Goal: Information Seeking & Learning: Learn about a topic

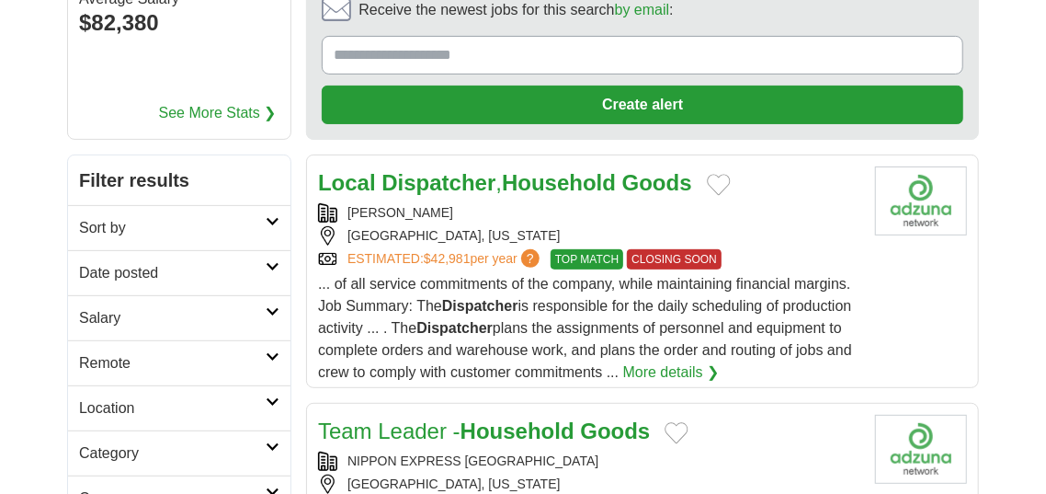
scroll to position [260, 0]
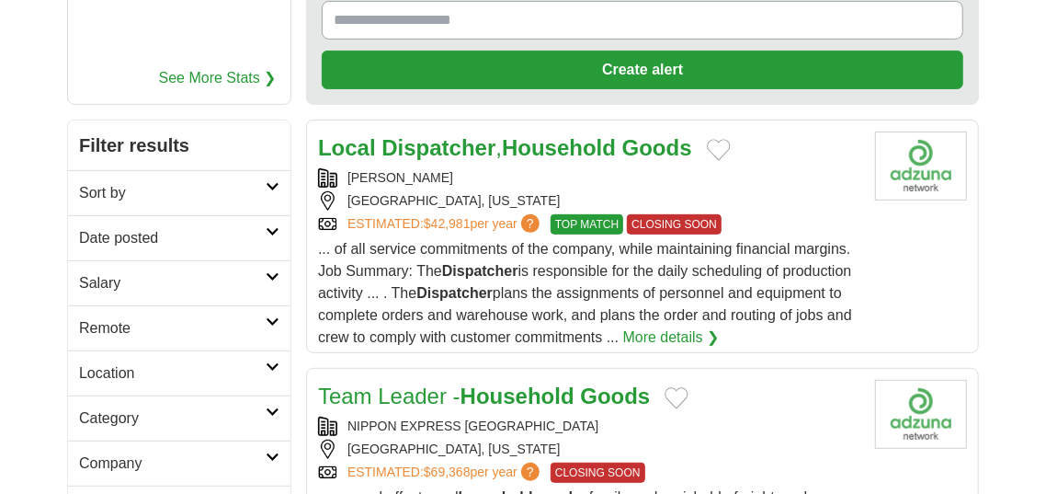
click at [564, 154] on strong "Household" at bounding box center [559, 147] width 114 height 25
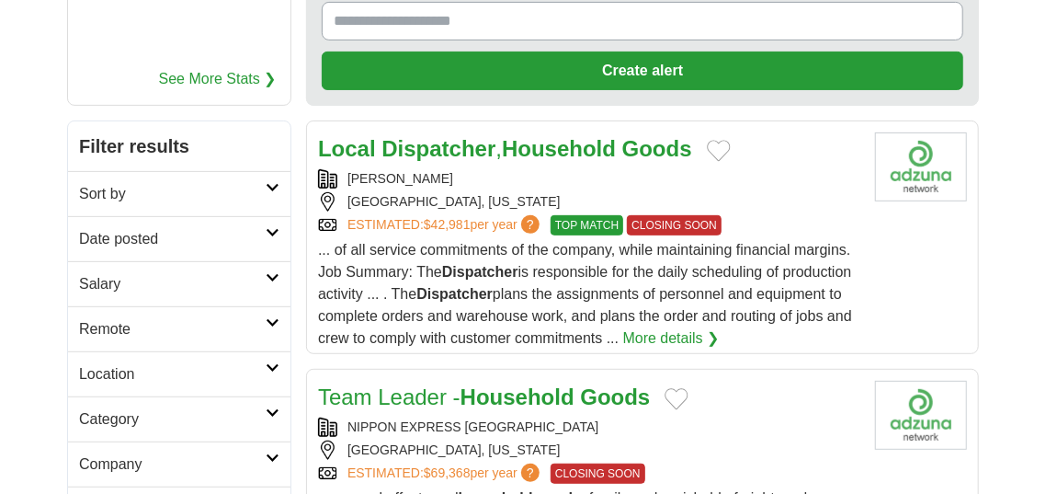
scroll to position [303, 0]
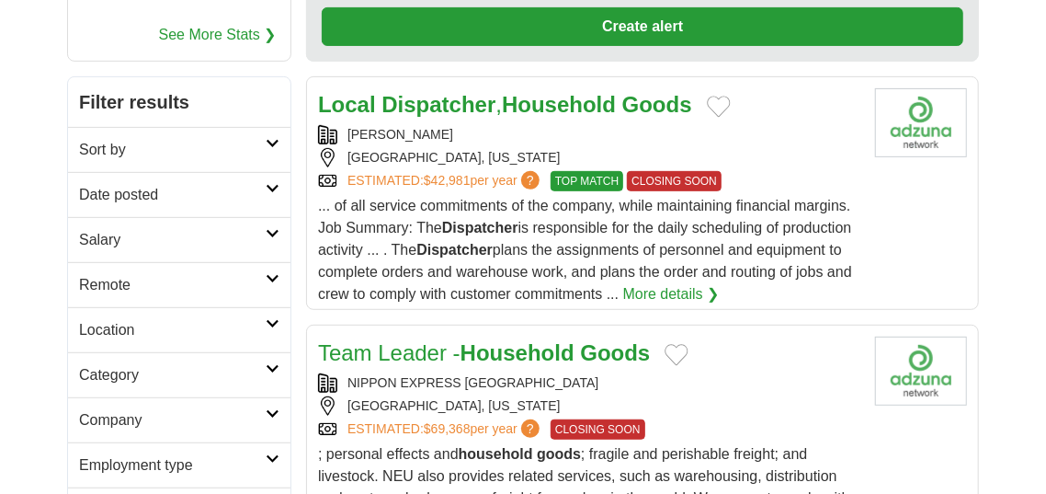
click at [267, 194] on link "Date posted" at bounding box center [179, 194] width 222 height 45
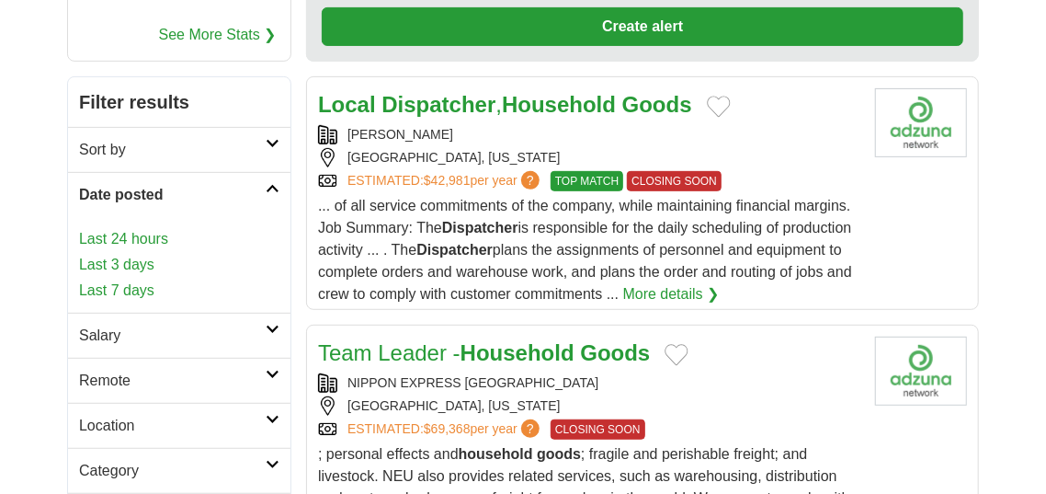
click at [213, 292] on link "Last 7 days" at bounding box center [179, 290] width 200 height 22
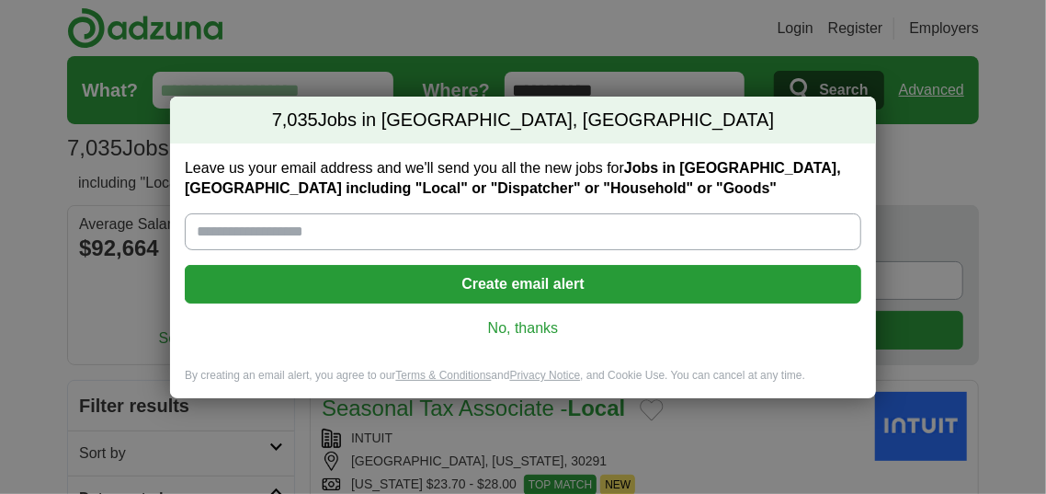
click at [514, 322] on link "No, thanks" at bounding box center [522, 328] width 647 height 20
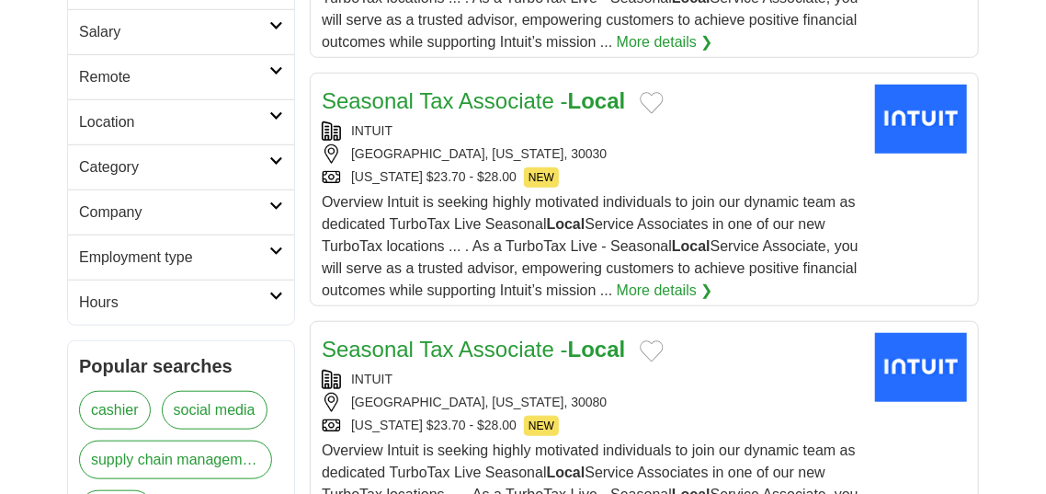
scroll to position [557, 0]
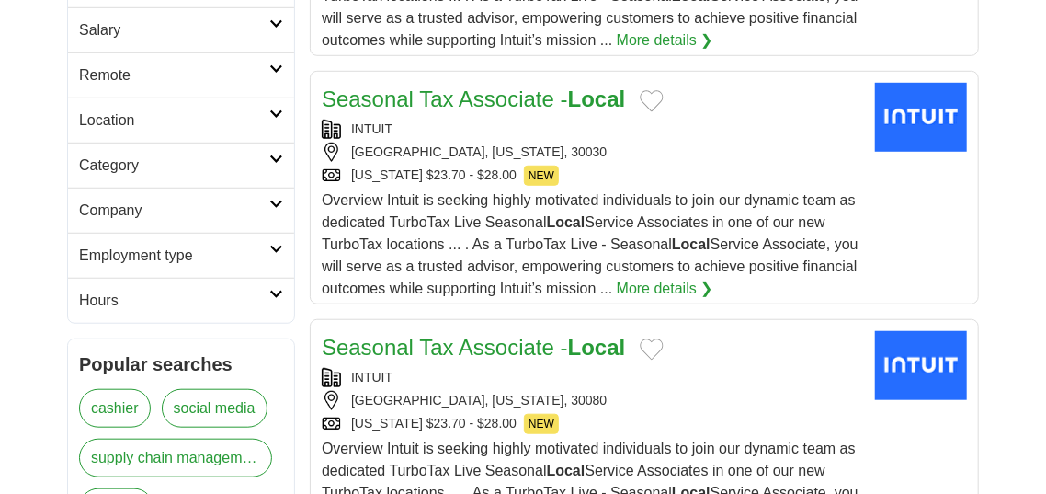
click at [258, 297] on h2 "Hours" at bounding box center [174, 301] width 190 height 22
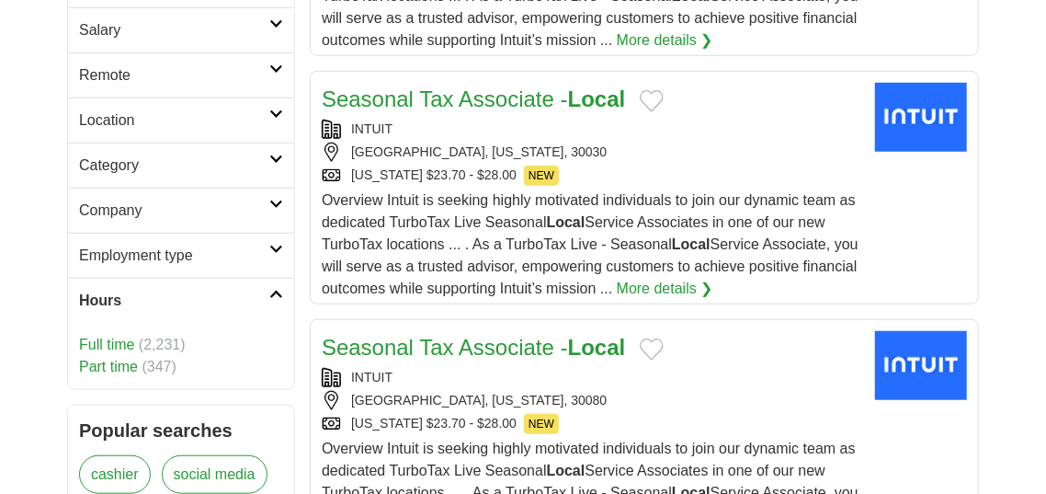
click at [113, 342] on link "Full time" at bounding box center [106, 344] width 55 height 16
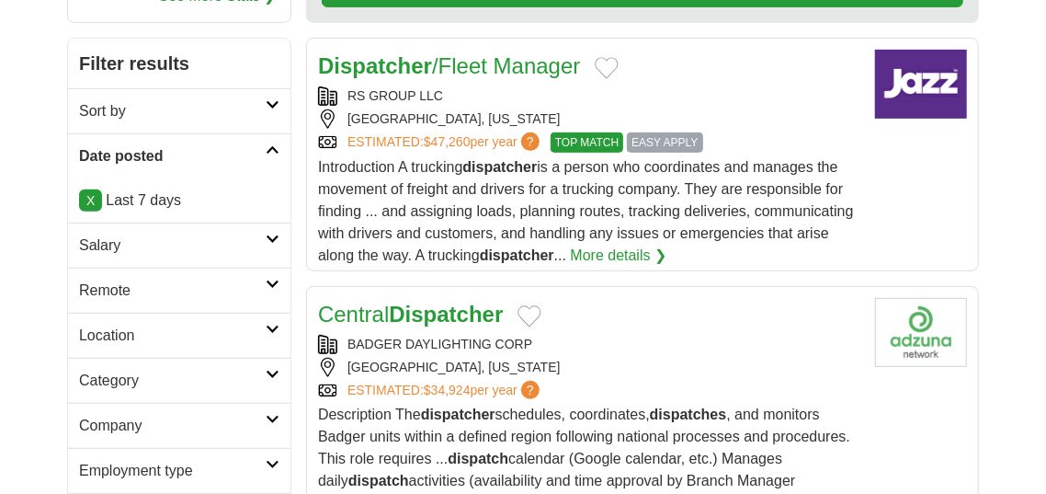
scroll to position [359, 0]
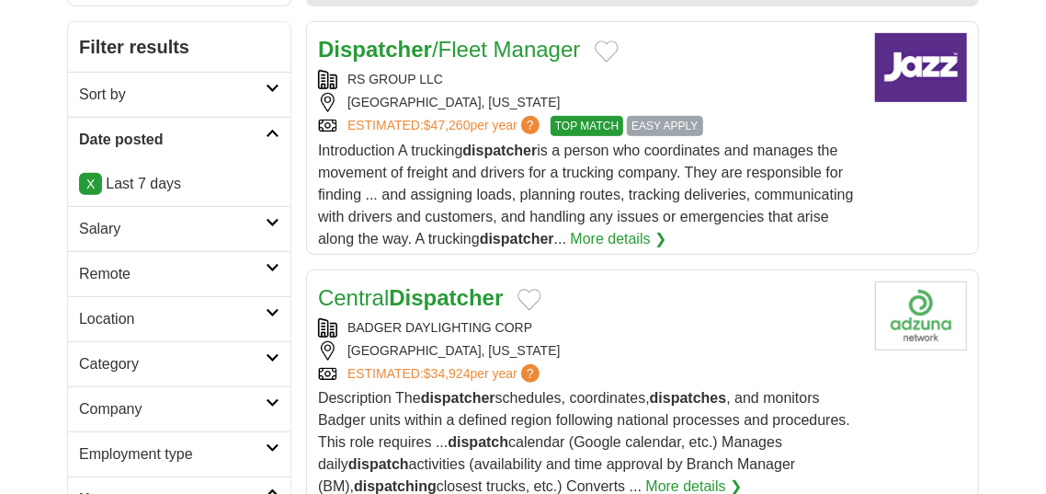
click at [484, 45] on link "Dispatcher /Fleet Manager" at bounding box center [449, 49] width 262 height 25
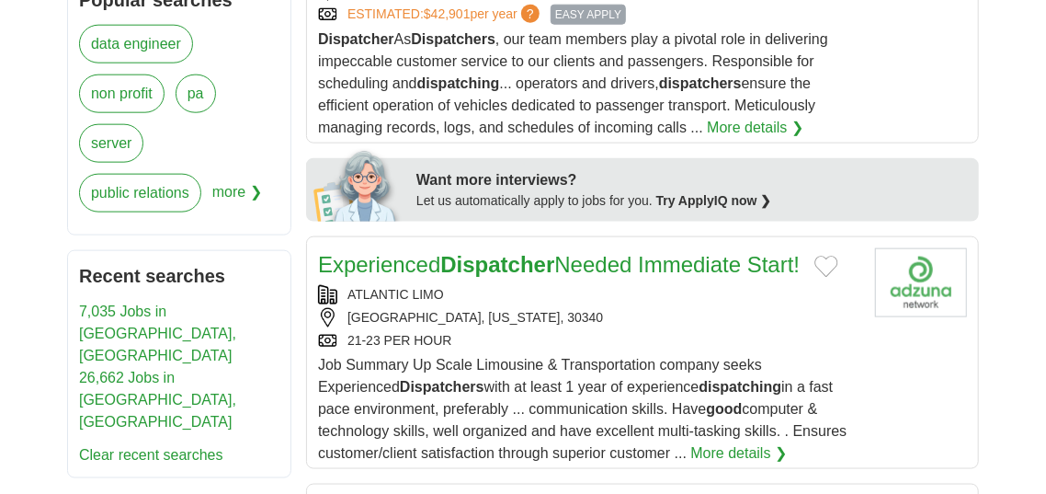
scroll to position [1012, 0]
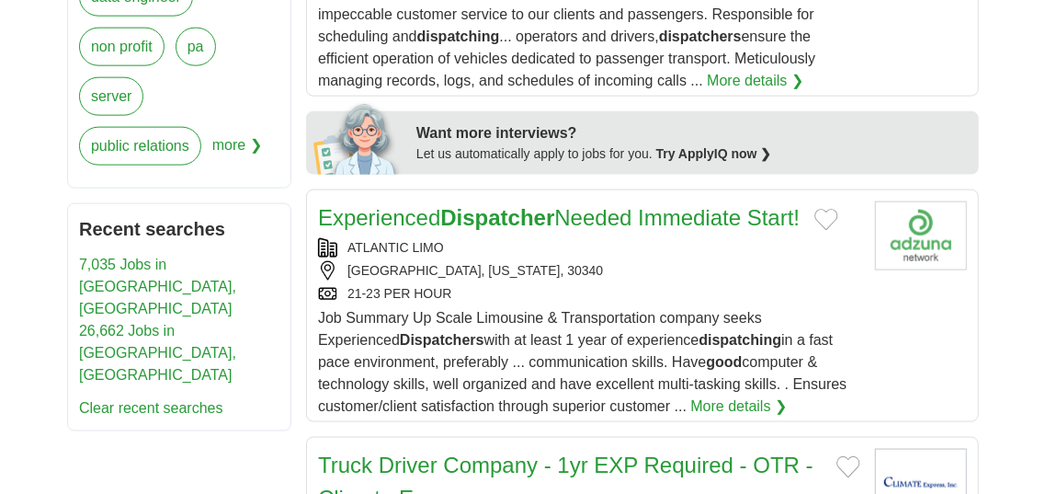
click at [550, 219] on strong "Dispatcher" at bounding box center [497, 217] width 114 height 25
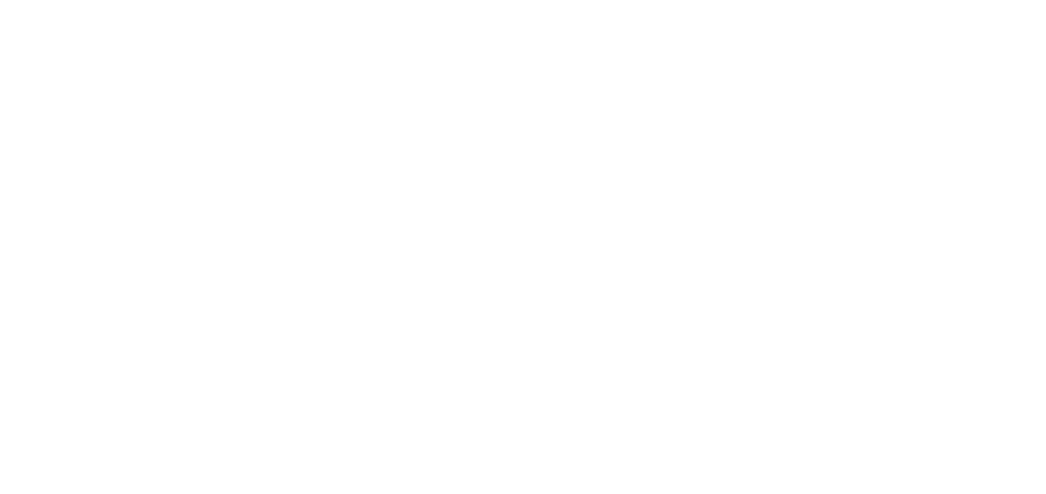
scroll to position [3838, 0]
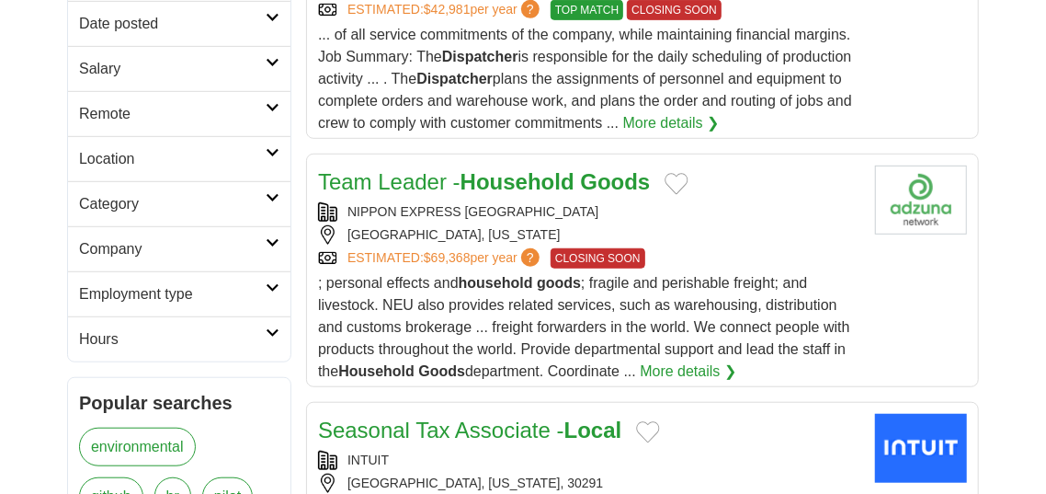
scroll to position [602, 0]
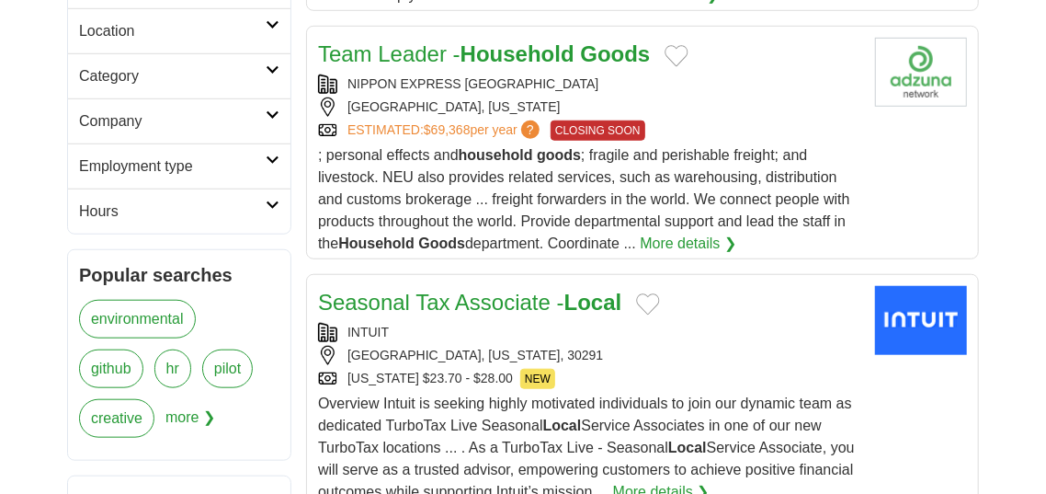
click at [227, 211] on h2 "Hours" at bounding box center [172, 211] width 187 height 22
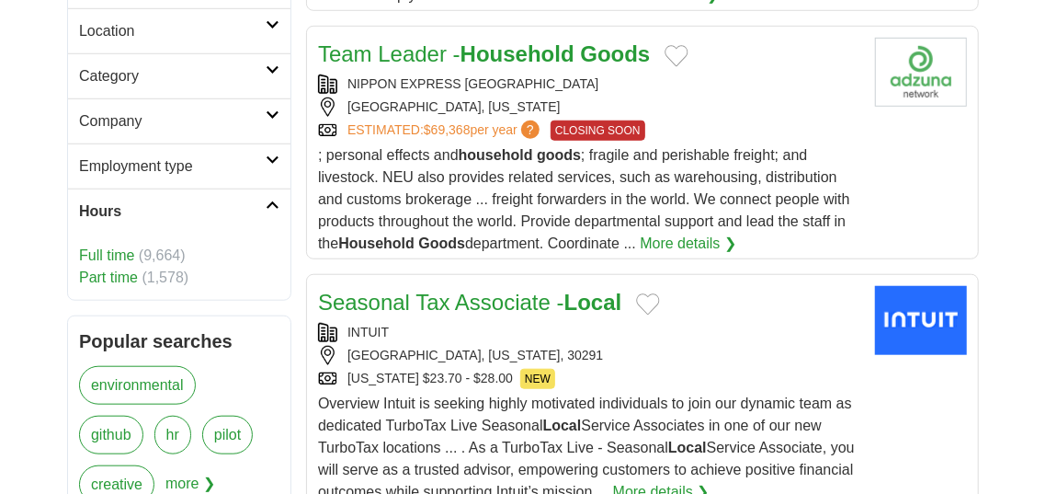
click at [120, 257] on link "Full time" at bounding box center [106, 255] width 55 height 16
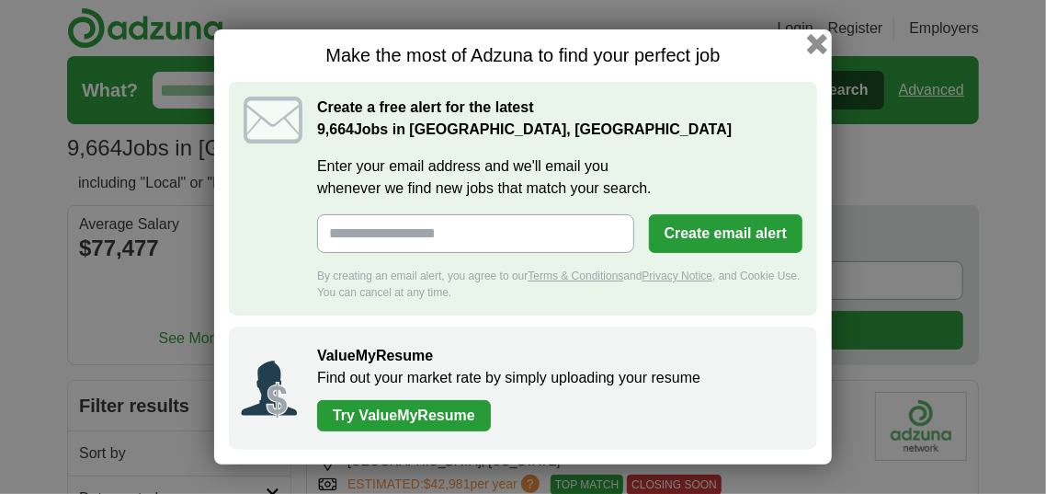
click at [818, 46] on button "button" at bounding box center [817, 44] width 20 height 20
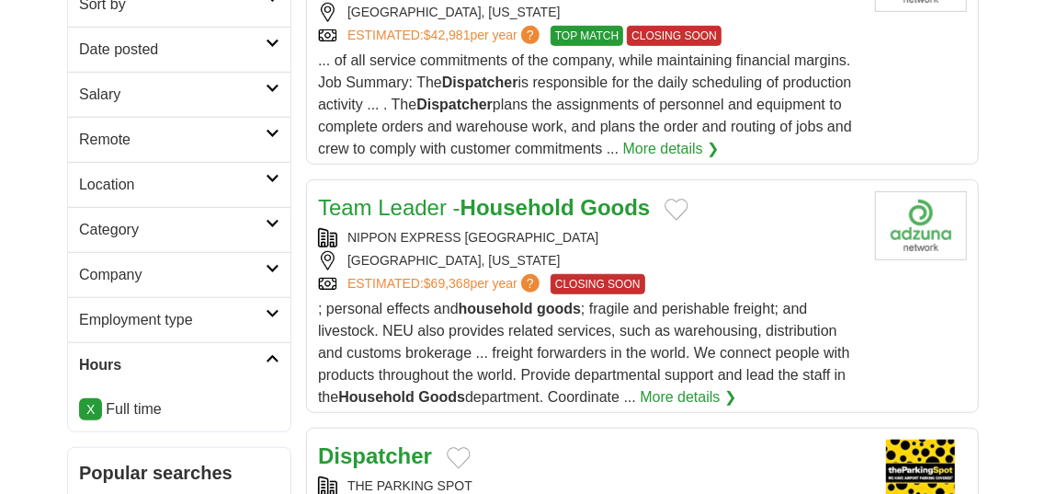
scroll to position [450, 0]
click at [274, 87] on icon at bounding box center [273, 87] width 14 height 9
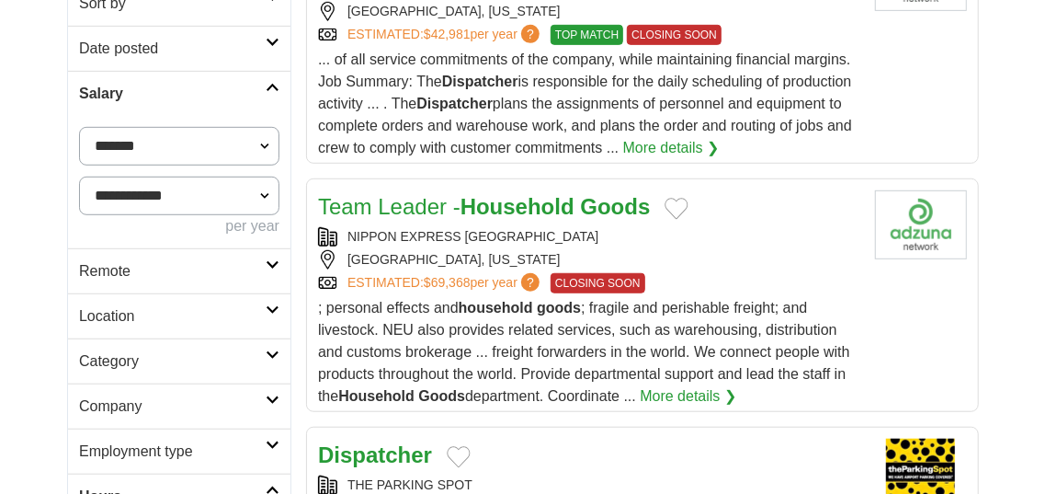
click at [252, 148] on select "**********" at bounding box center [179, 146] width 200 height 39
select select "*****"
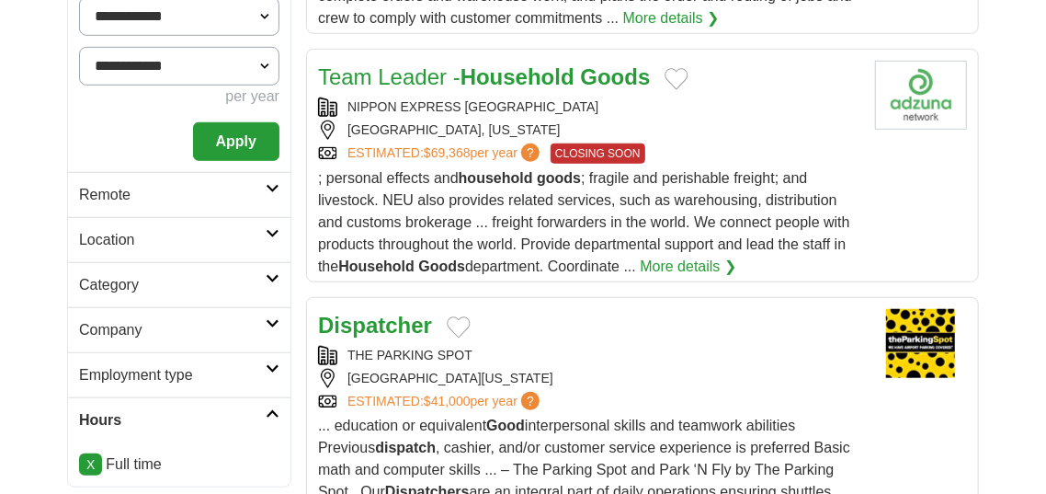
scroll to position [591, 0]
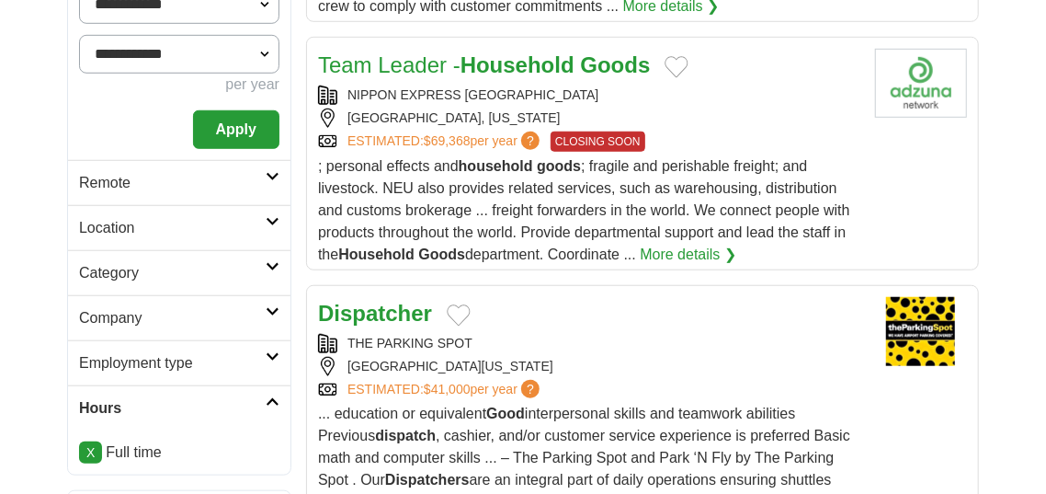
click at [261, 262] on h2 "Category" at bounding box center [172, 273] width 187 height 22
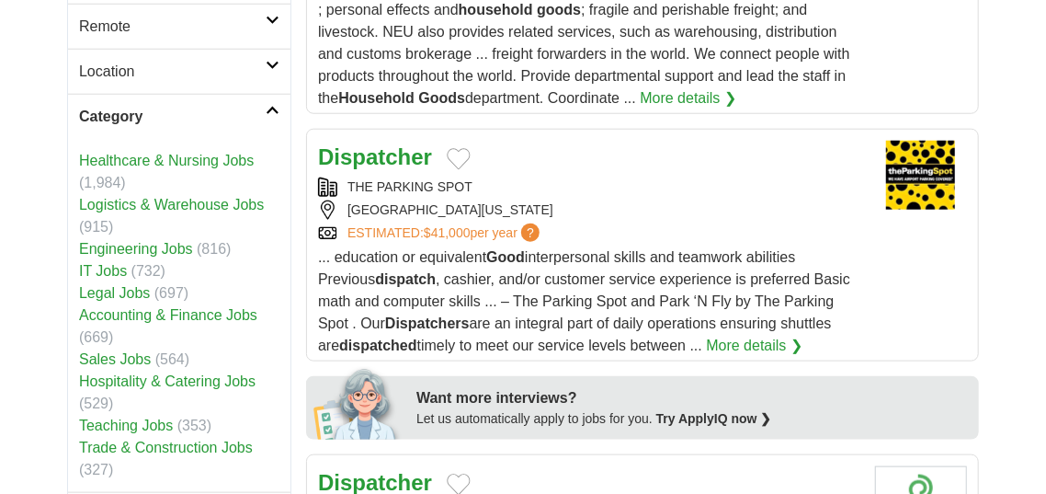
scroll to position [784, 0]
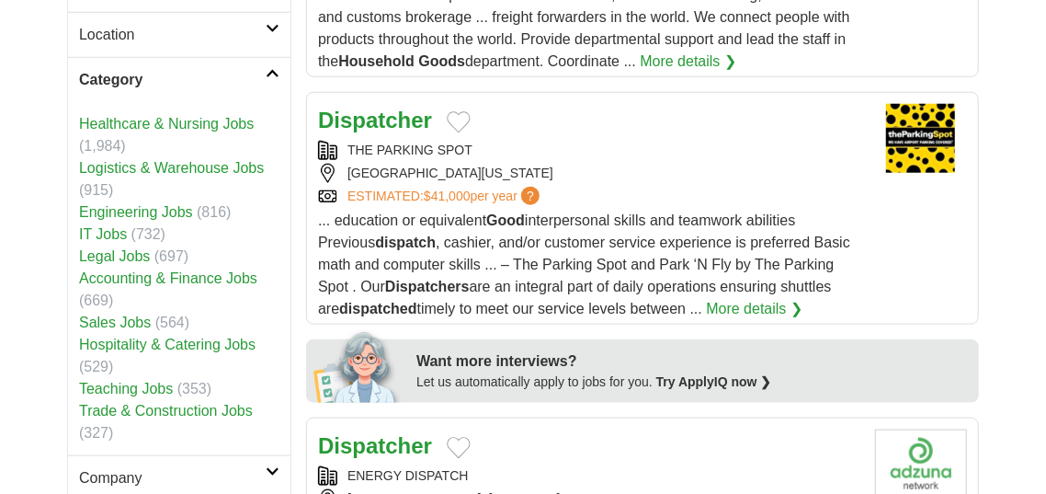
click at [238, 274] on link "Accounting & Finance Jobs" at bounding box center [168, 278] width 178 height 16
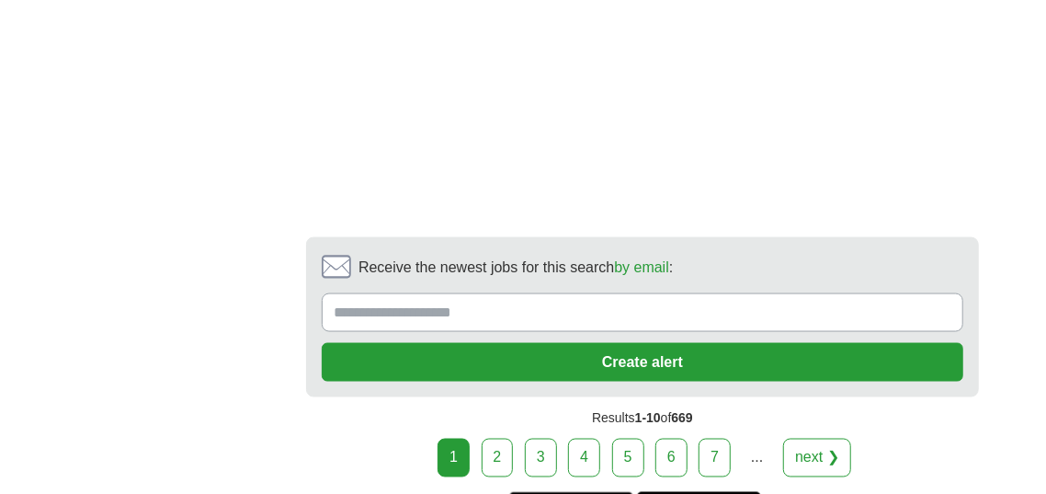
scroll to position [4445, 0]
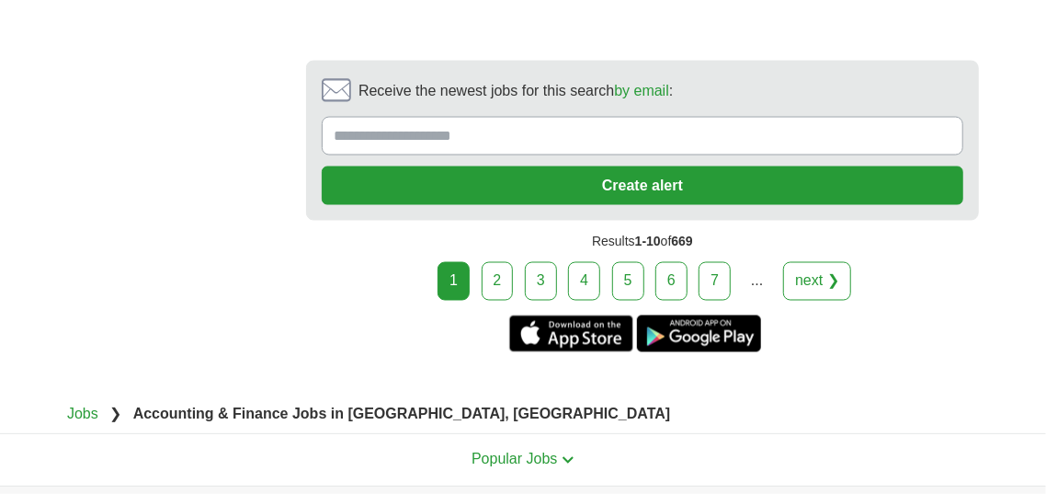
click at [500, 272] on link "2" at bounding box center [498, 281] width 32 height 39
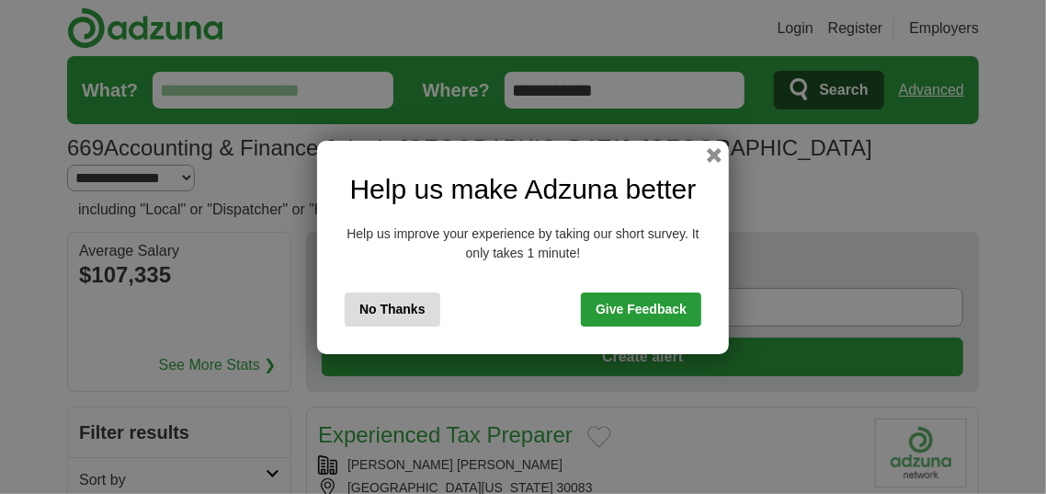
click at [379, 312] on button "No Thanks" at bounding box center [393, 309] width 96 height 34
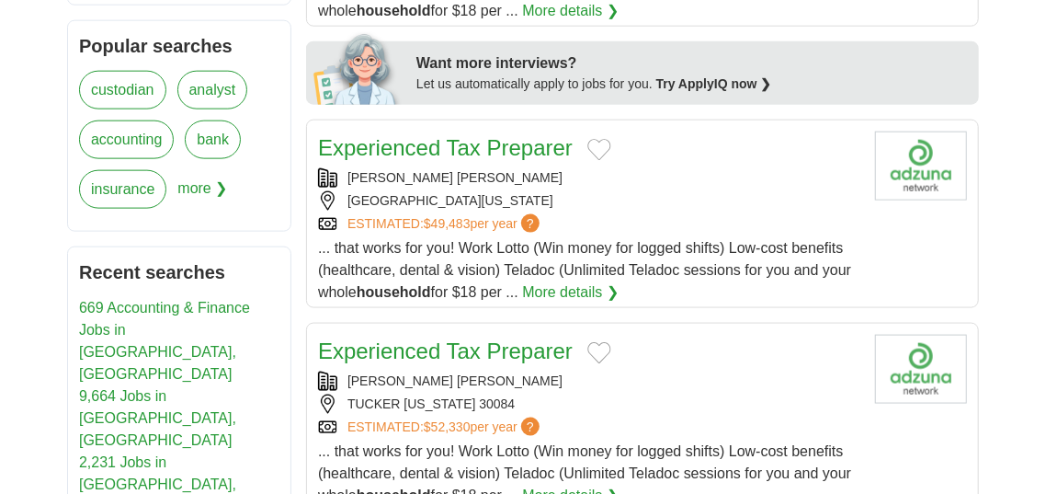
scroll to position [1075, 0]
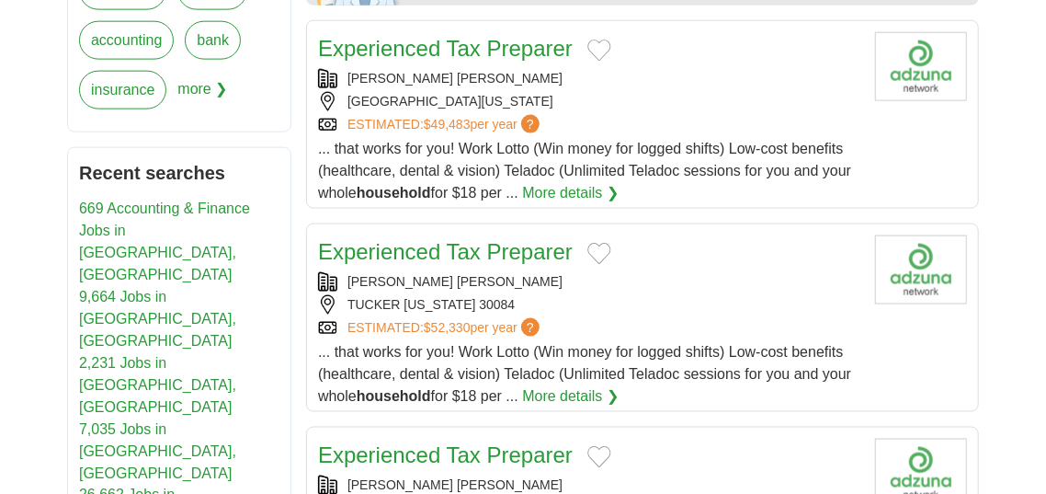
click at [211, 21] on link "bank" at bounding box center [213, 40] width 56 height 39
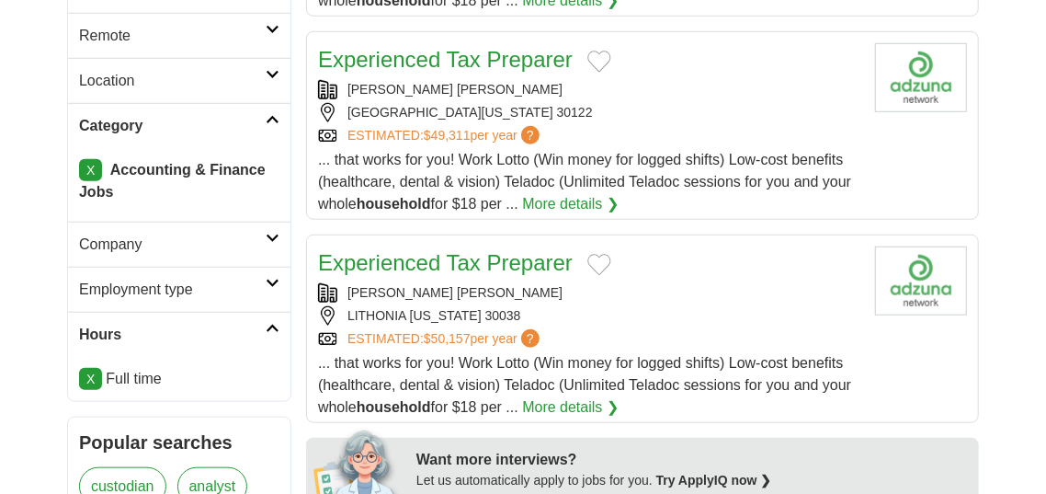
scroll to position [588, 0]
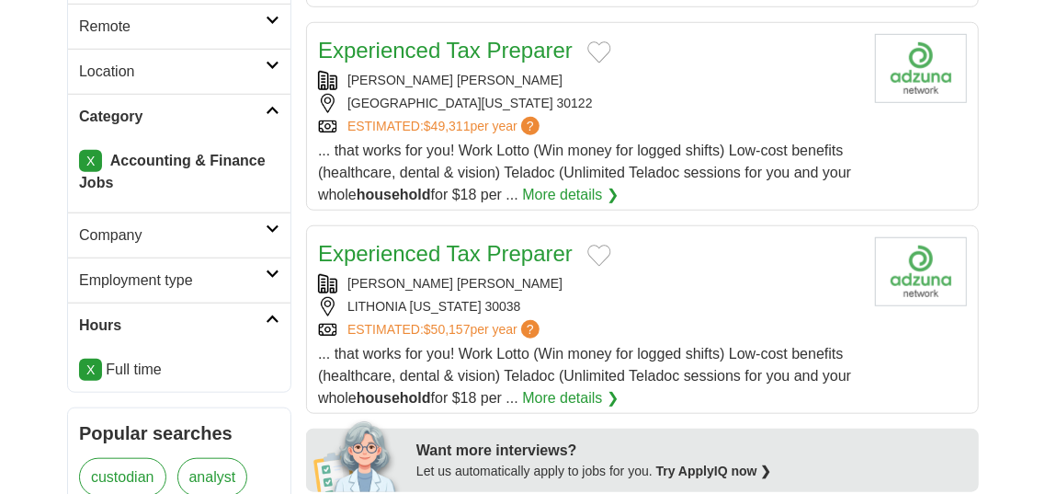
click at [90, 150] on link "X" at bounding box center [90, 161] width 23 height 22
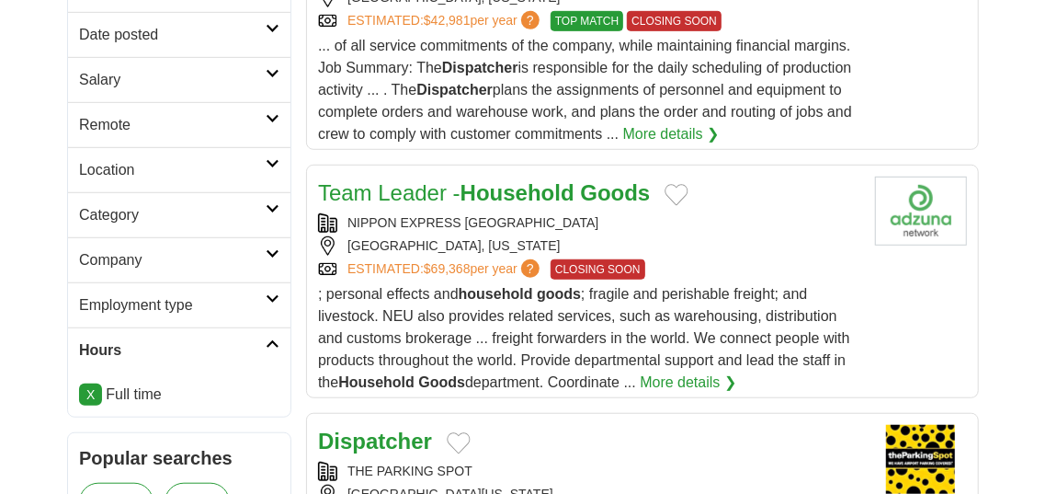
scroll to position [472, 0]
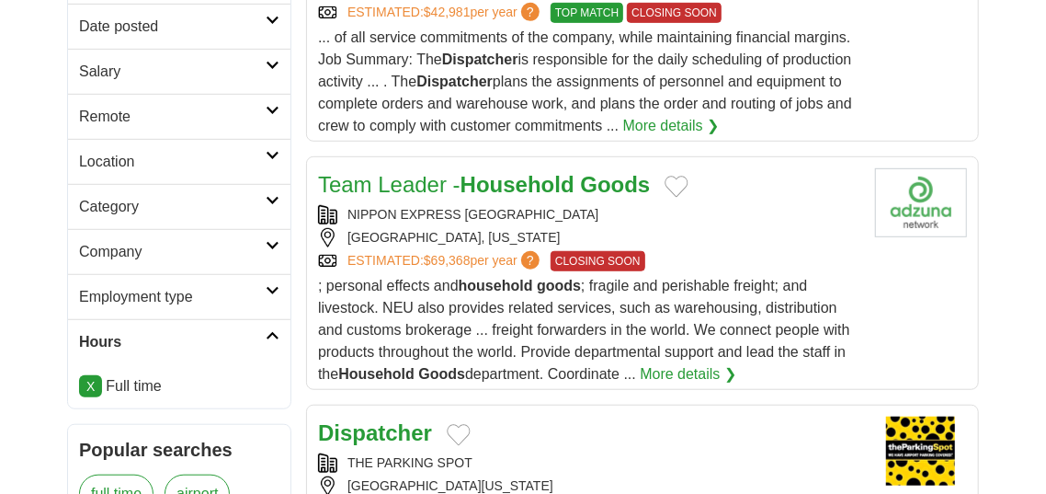
click at [275, 197] on icon at bounding box center [273, 200] width 14 height 9
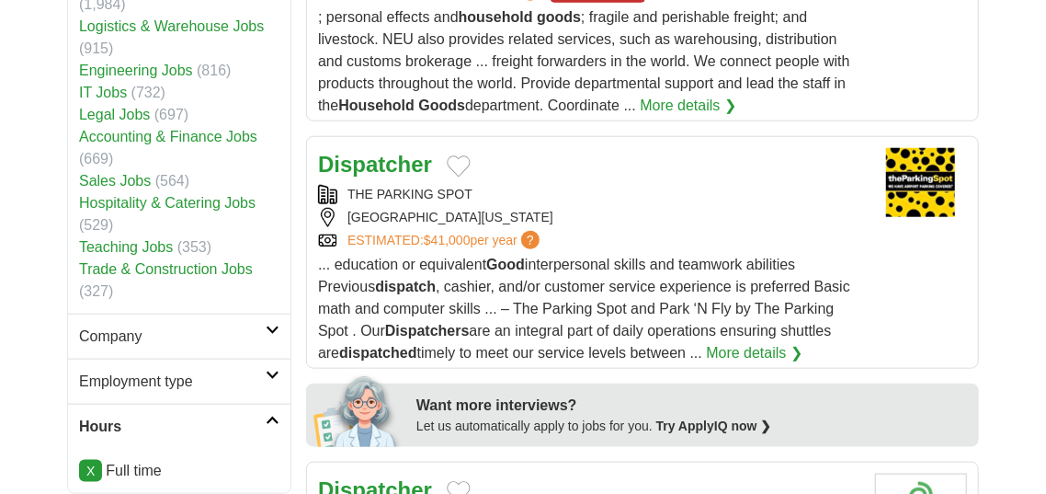
scroll to position [755, 0]
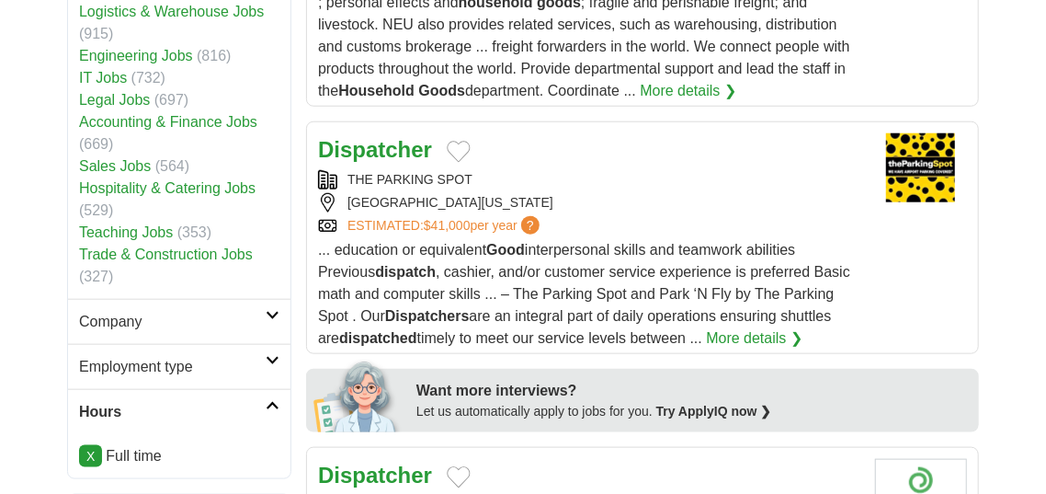
click at [142, 252] on link "Trade & Construction Jobs" at bounding box center [166, 254] width 174 height 16
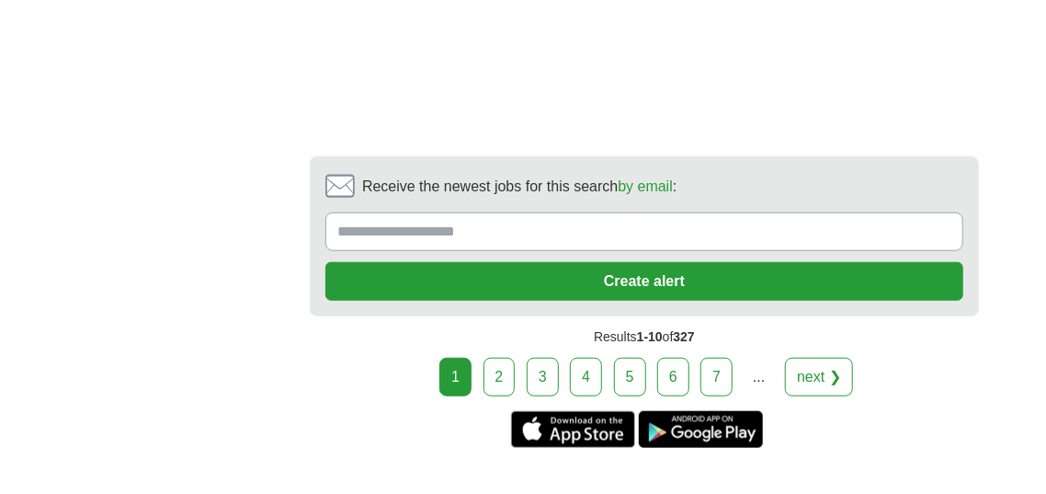
scroll to position [3742, 0]
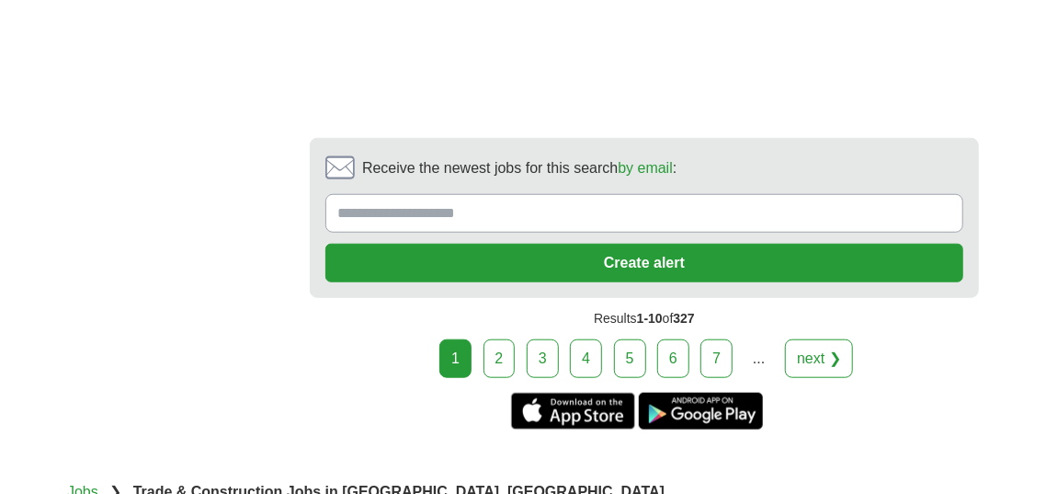
click at [506, 358] on link "2" at bounding box center [500, 358] width 32 height 39
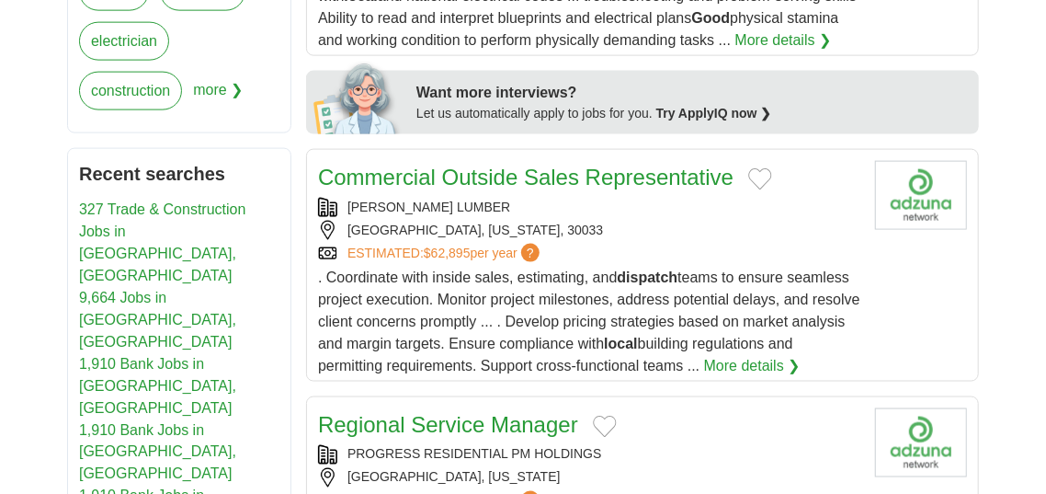
scroll to position [1136, 0]
